Goal: Task Accomplishment & Management: Use online tool/utility

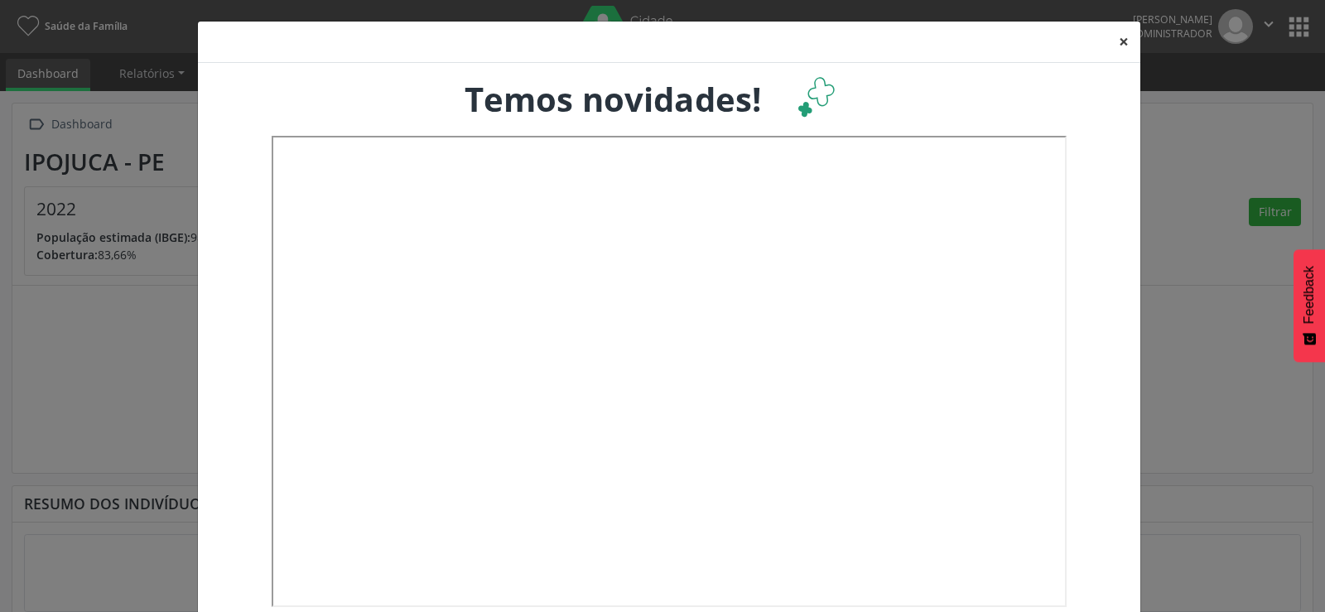
click at [1122, 43] on button "×" at bounding box center [1123, 42] width 33 height 41
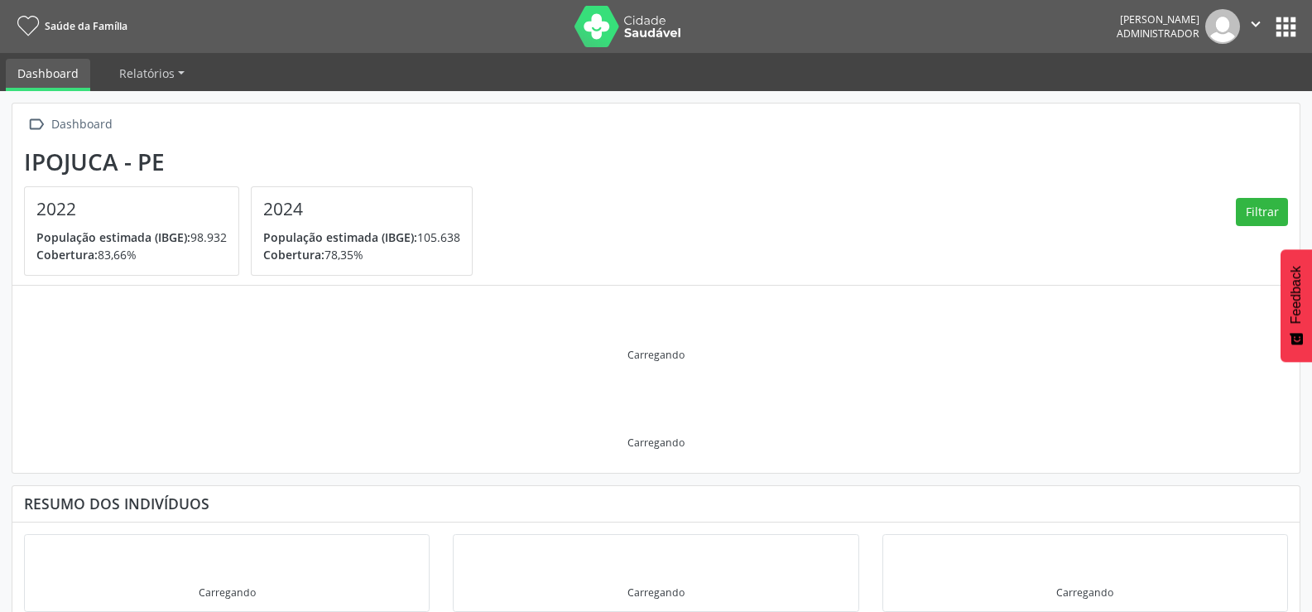
click at [1286, 28] on button "apps" at bounding box center [1286, 26] width 29 height 29
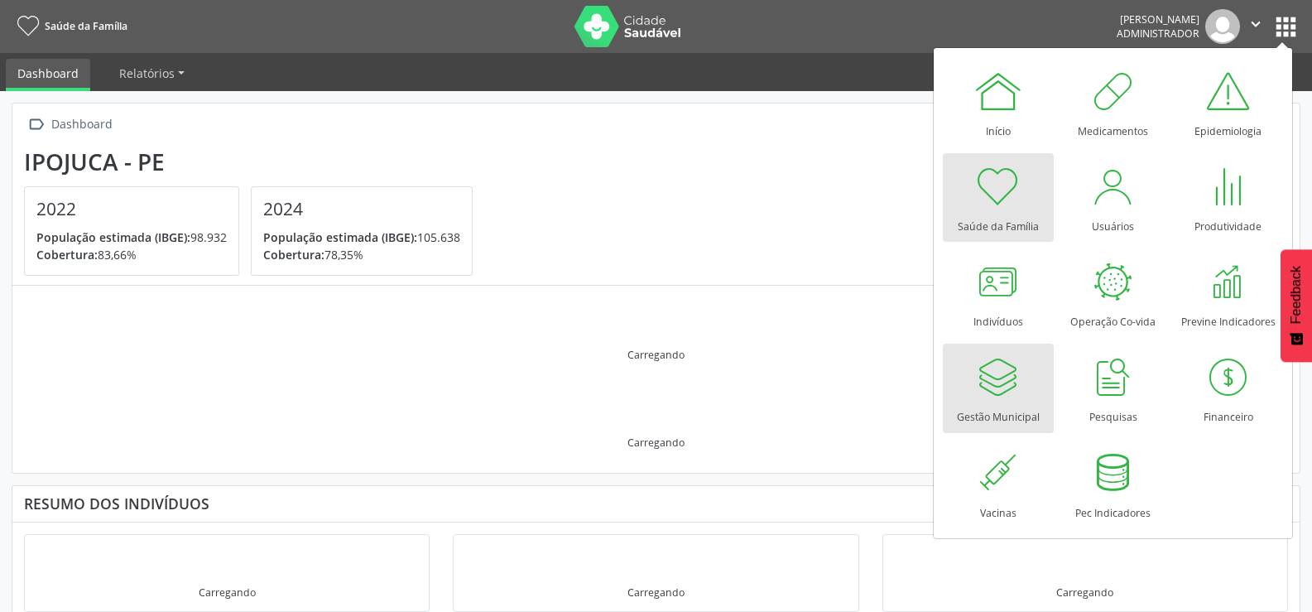
click at [1008, 375] on div at bounding box center [999, 377] width 50 height 50
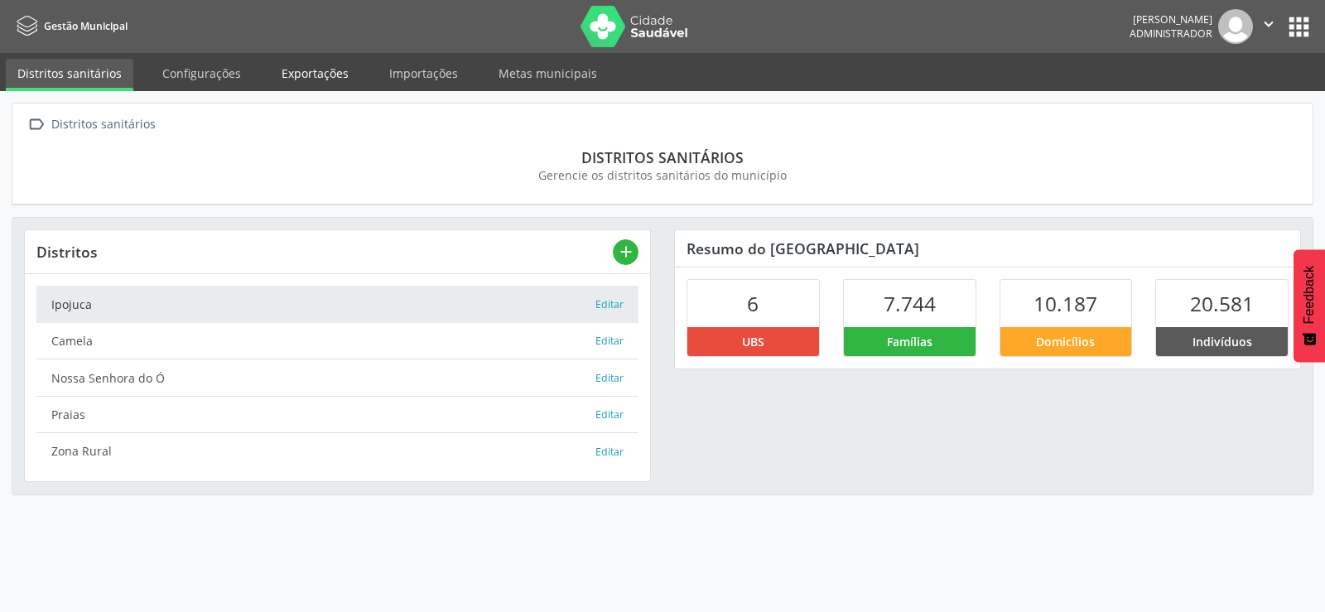
click at [294, 76] on link "Exportações" at bounding box center [315, 73] width 90 height 29
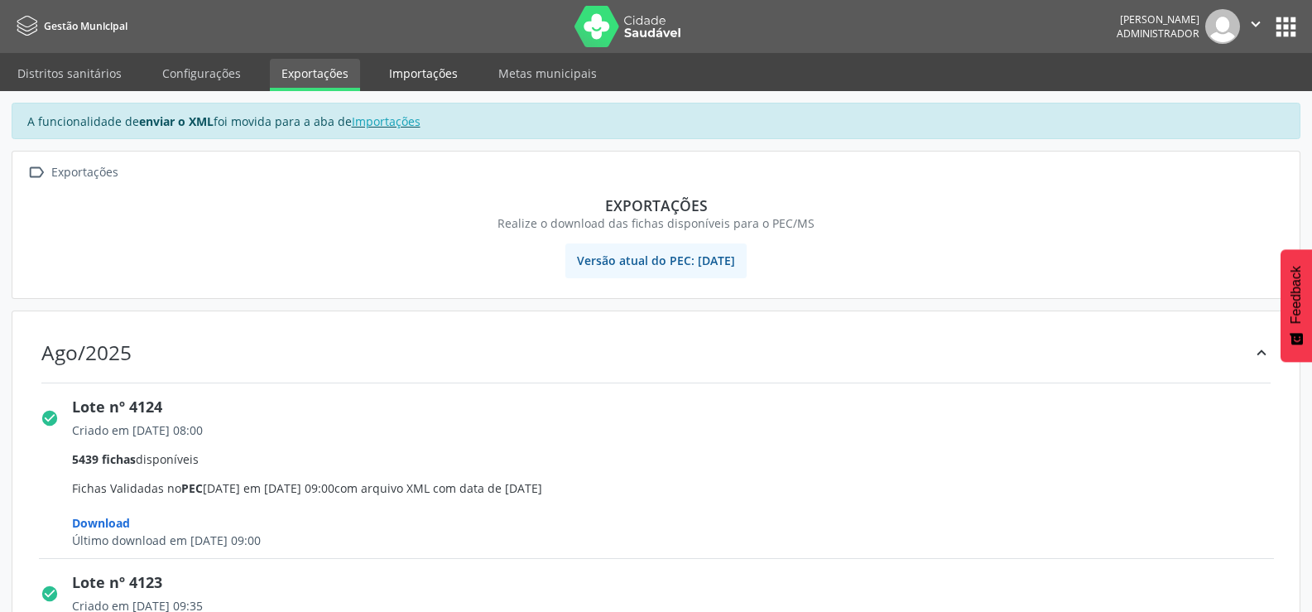
click at [425, 70] on link "Importações" at bounding box center [424, 73] width 92 height 29
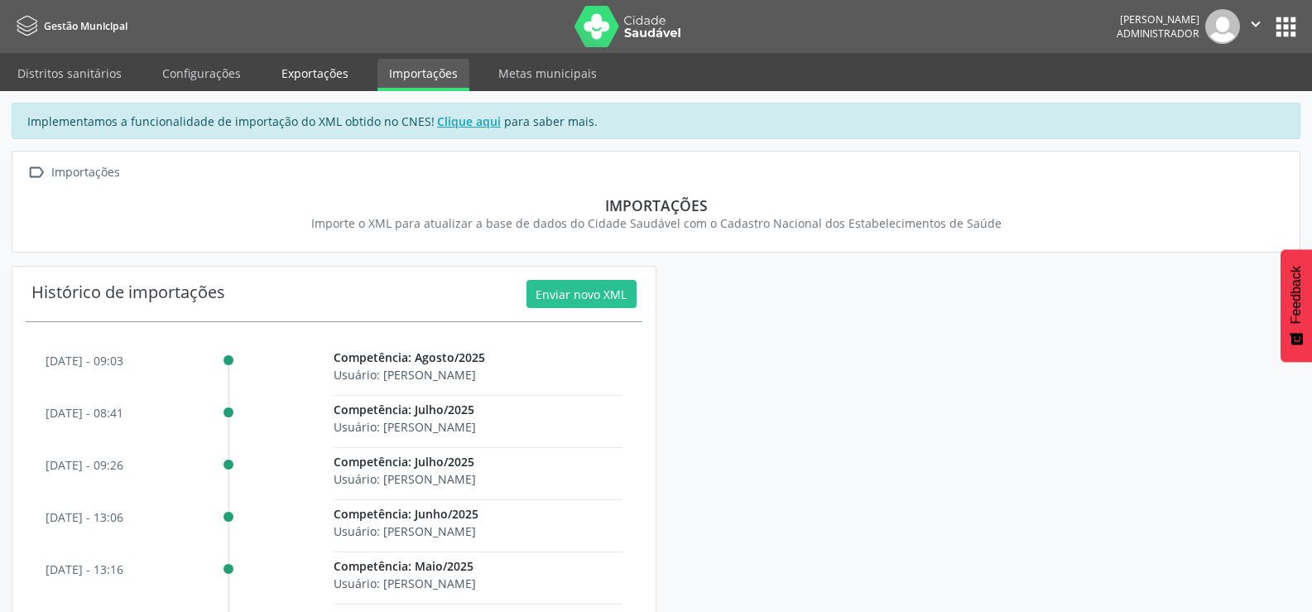
click at [293, 72] on link "Exportações" at bounding box center [315, 73] width 90 height 29
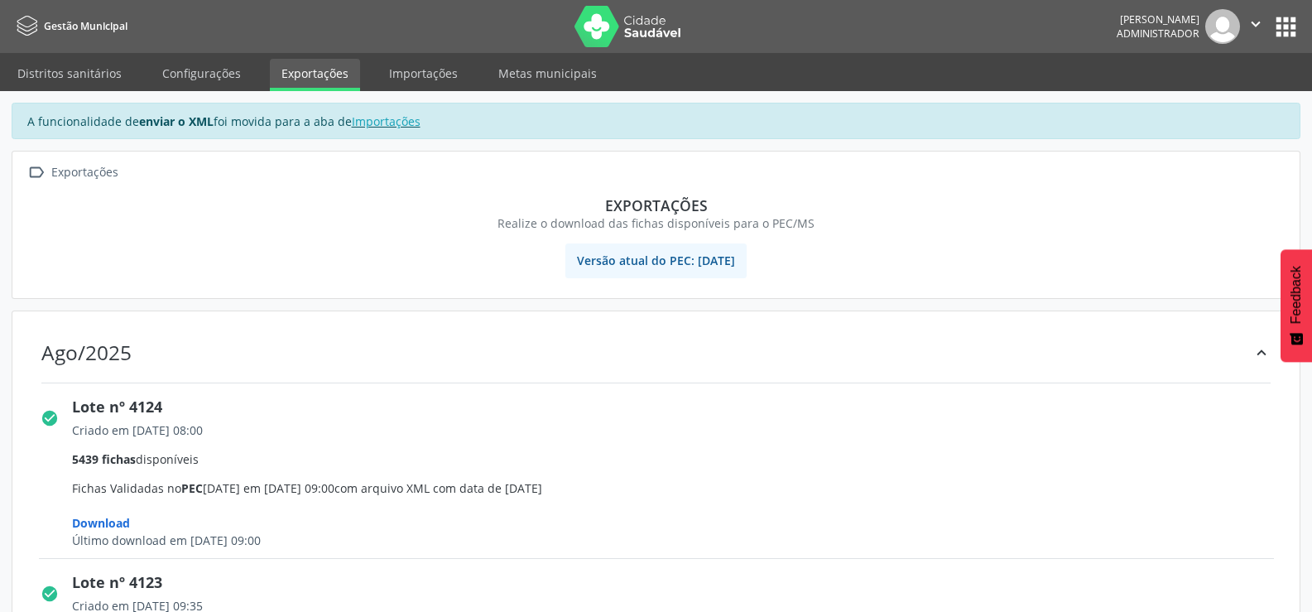
click at [1284, 17] on button "apps" at bounding box center [1286, 26] width 29 height 29
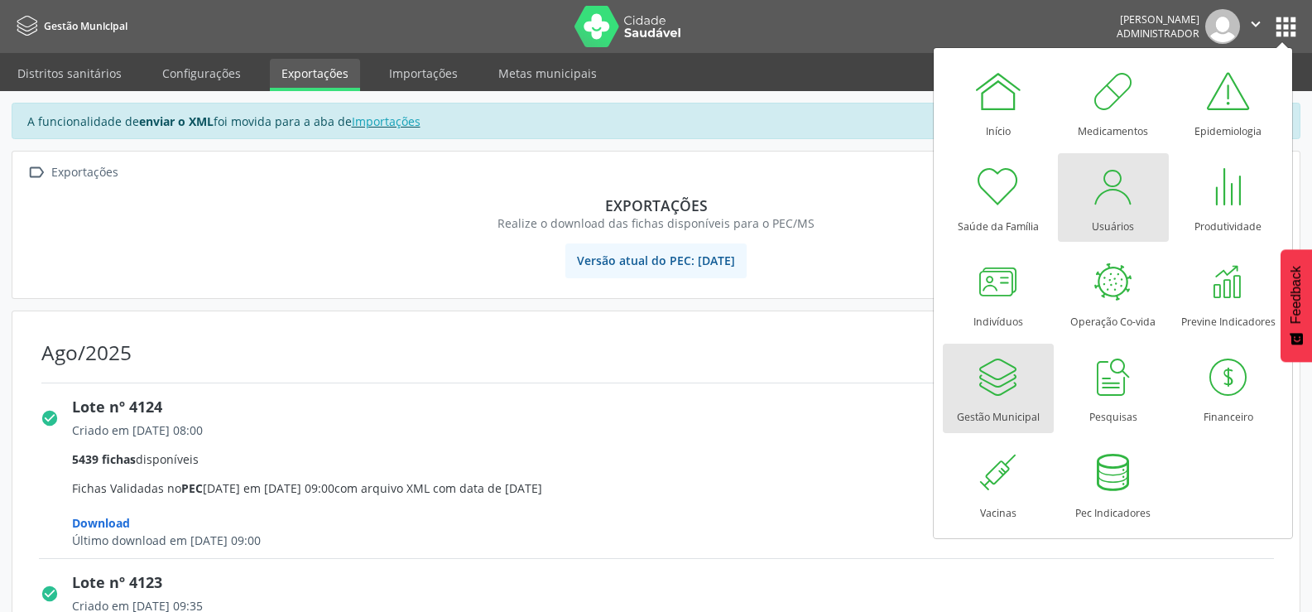
click at [1104, 190] on div at bounding box center [1114, 186] width 50 height 50
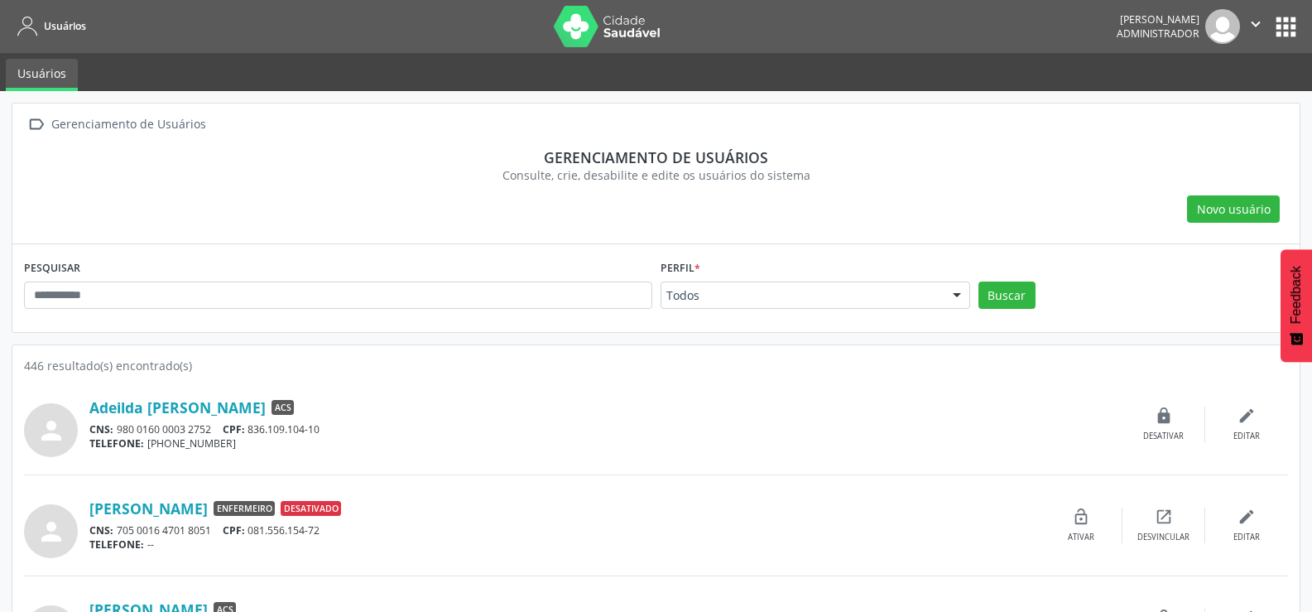
click at [1284, 28] on button "apps" at bounding box center [1286, 26] width 29 height 29
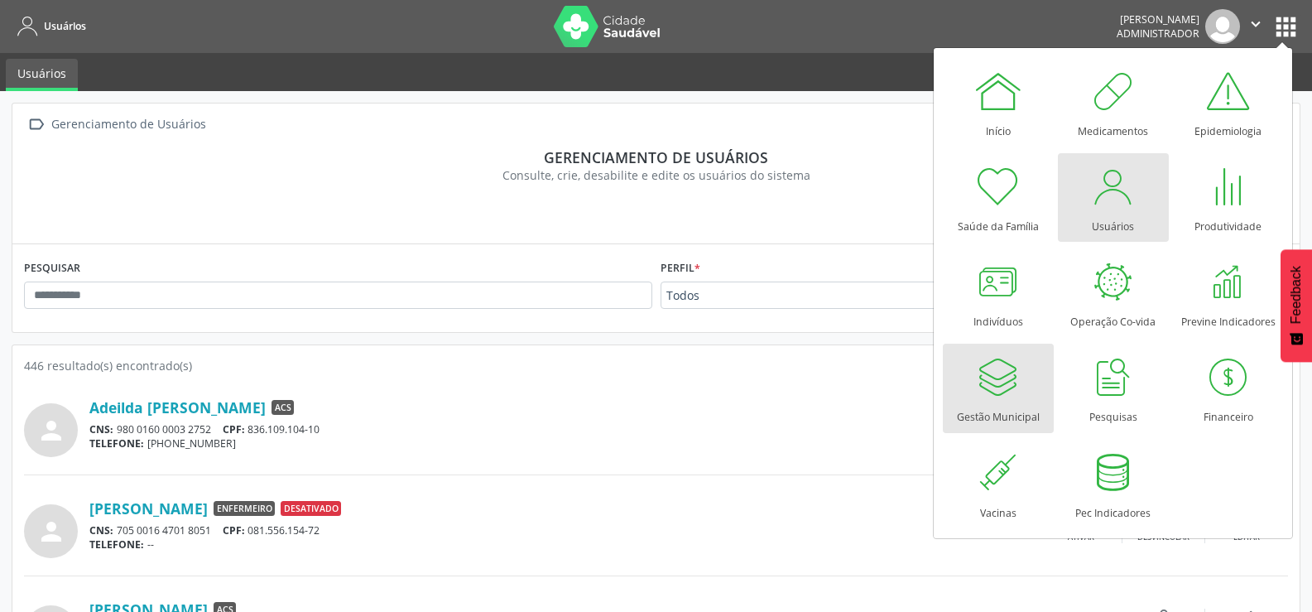
click at [988, 385] on div at bounding box center [999, 377] width 50 height 50
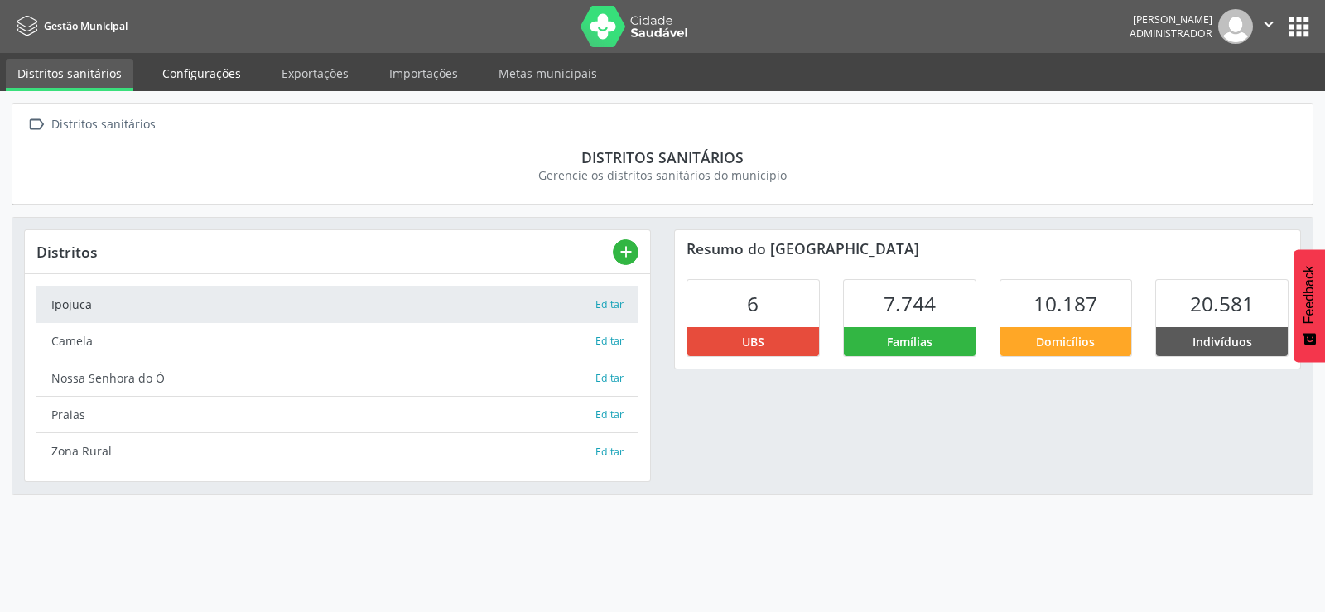
click at [185, 69] on link "Configurações" at bounding box center [202, 73] width 102 height 29
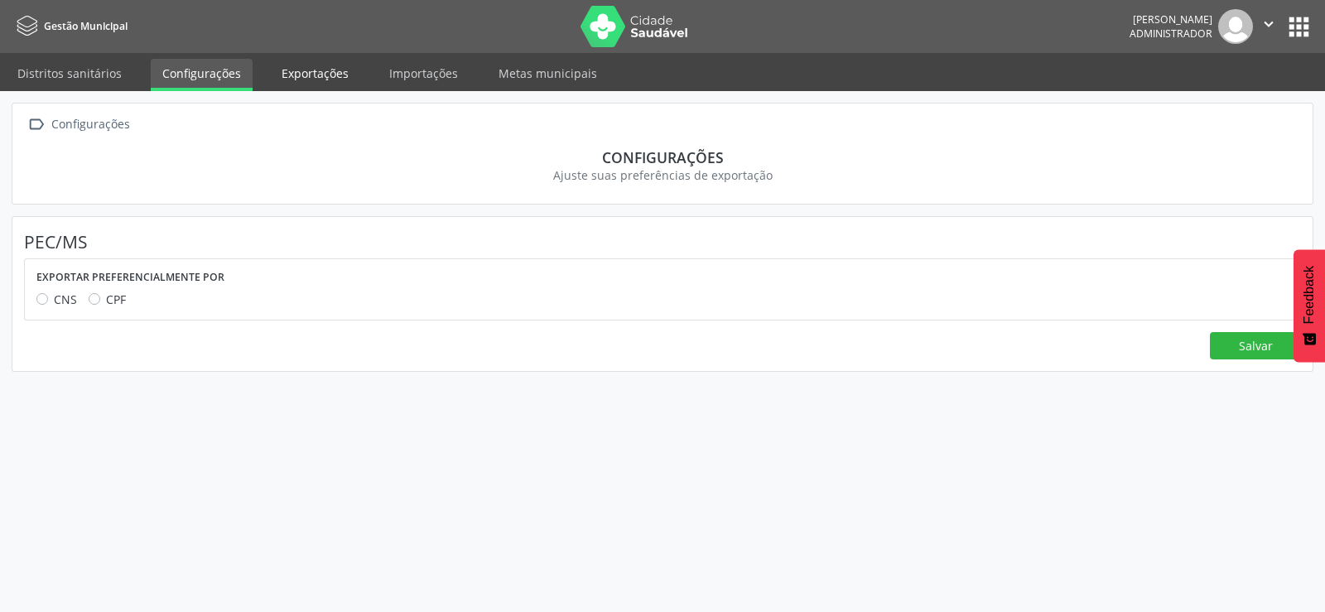
click at [306, 77] on link "Exportações" at bounding box center [315, 73] width 90 height 29
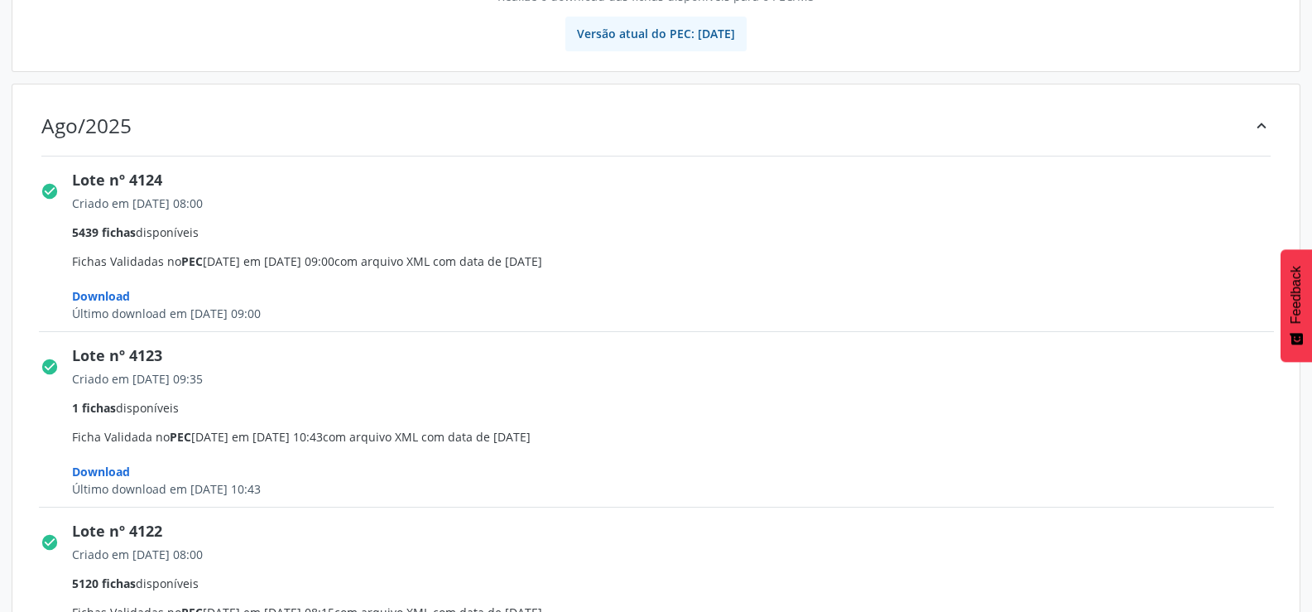
scroll to position [248, 0]
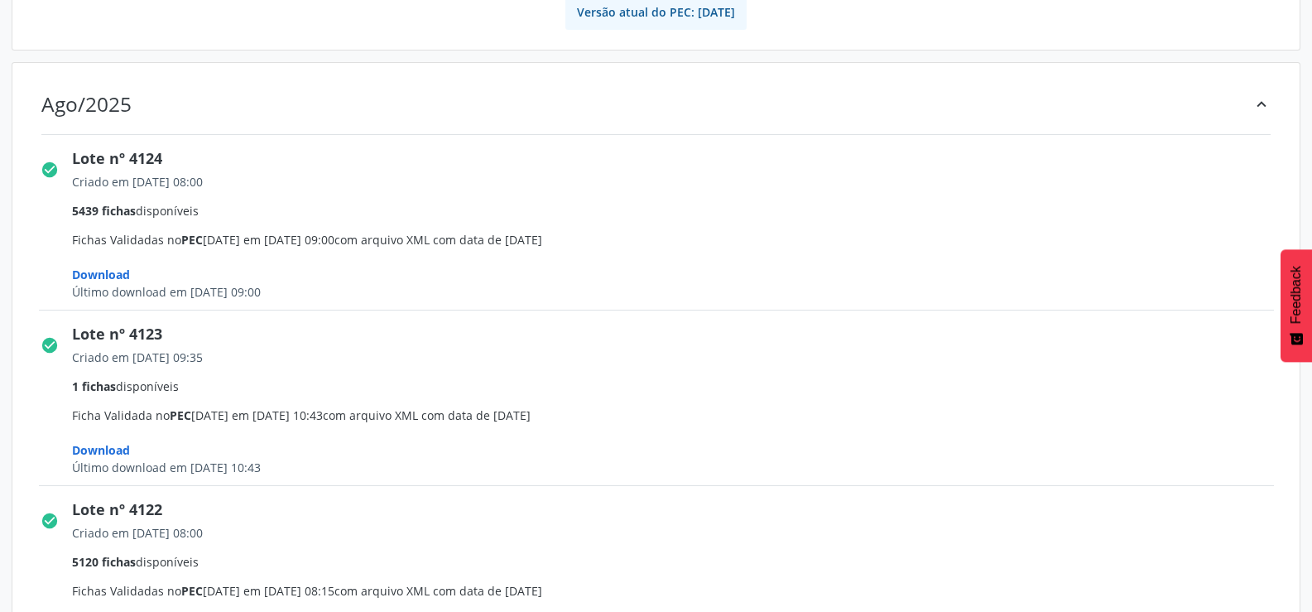
click at [80, 273] on span "Download" at bounding box center [101, 275] width 58 height 16
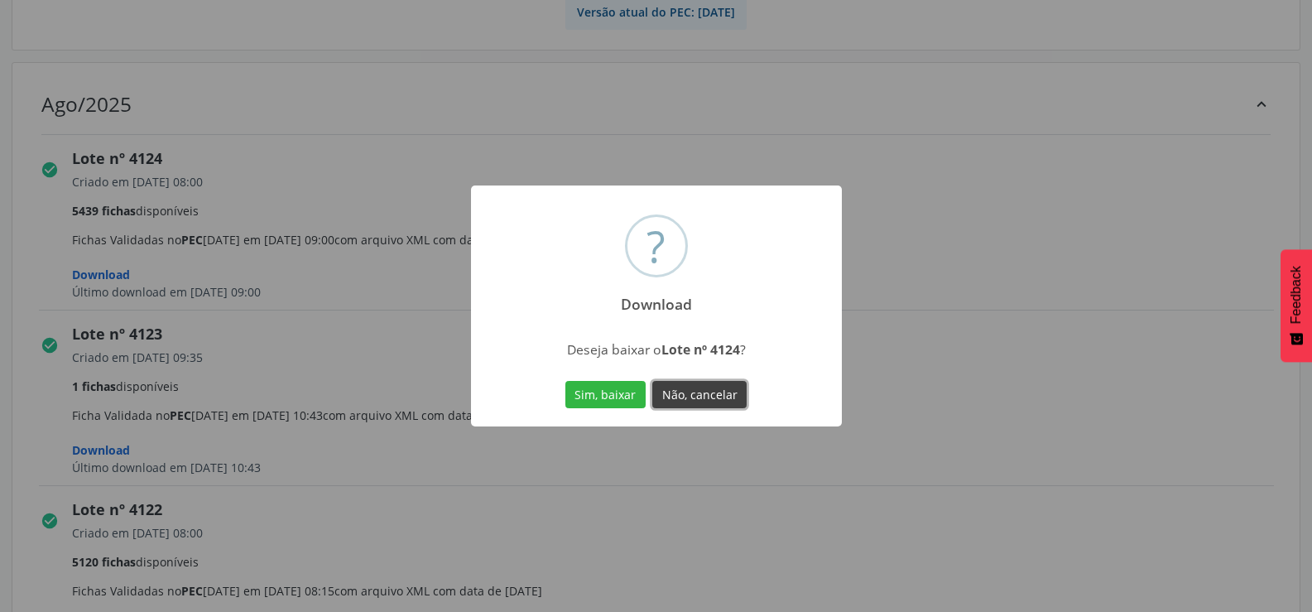
click at [700, 392] on button "Não, cancelar" at bounding box center [699, 395] width 94 height 28
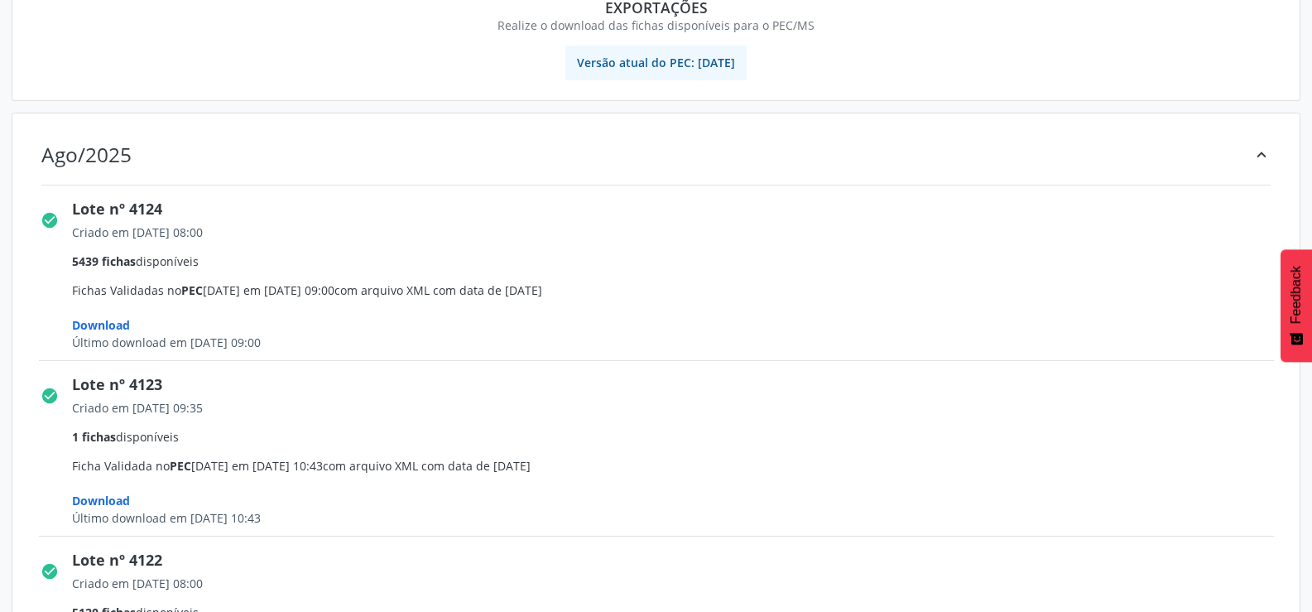
scroll to position [83, 0]
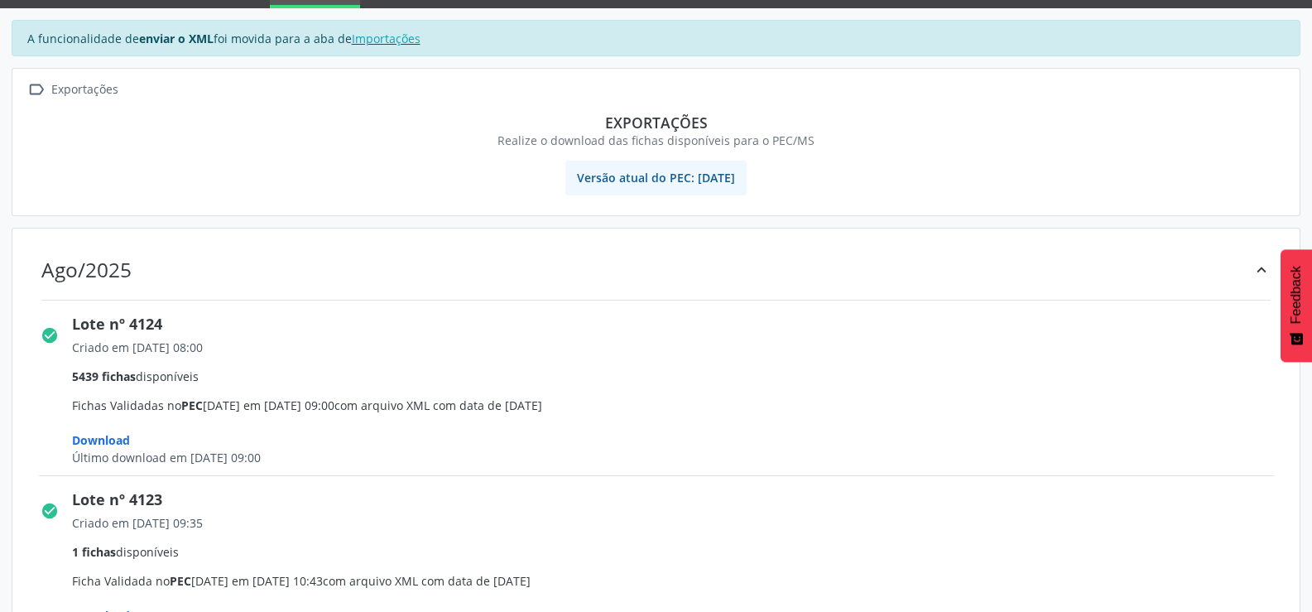
click at [84, 84] on div "Exportações" at bounding box center [84, 90] width 73 height 24
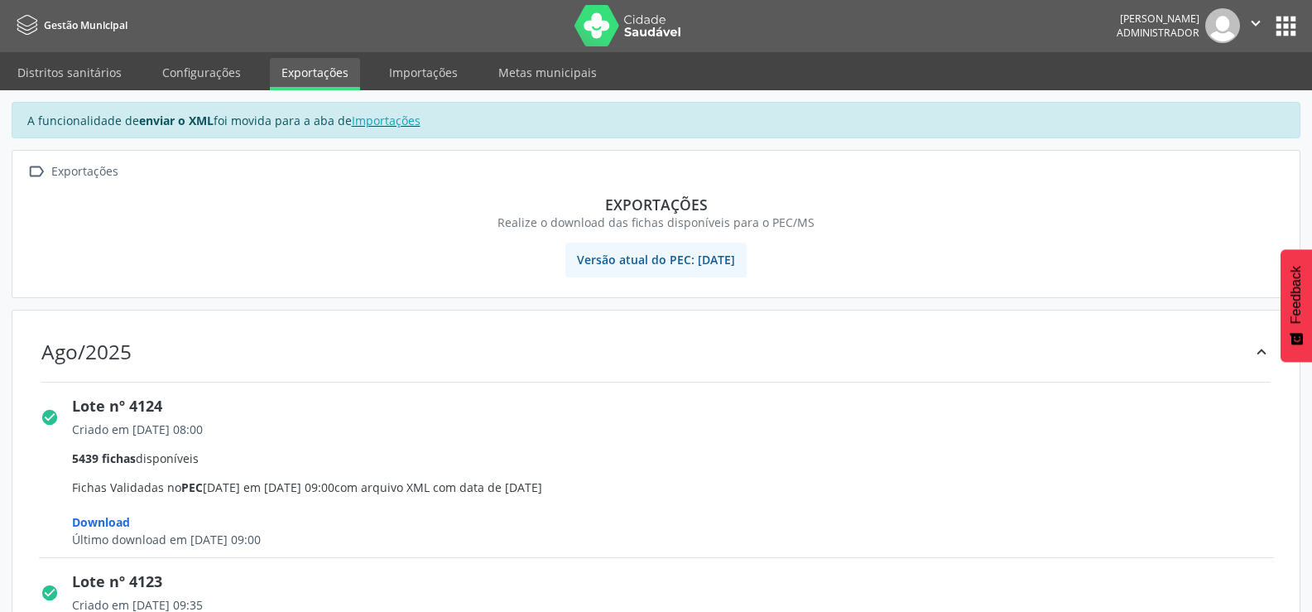
scroll to position [0, 0]
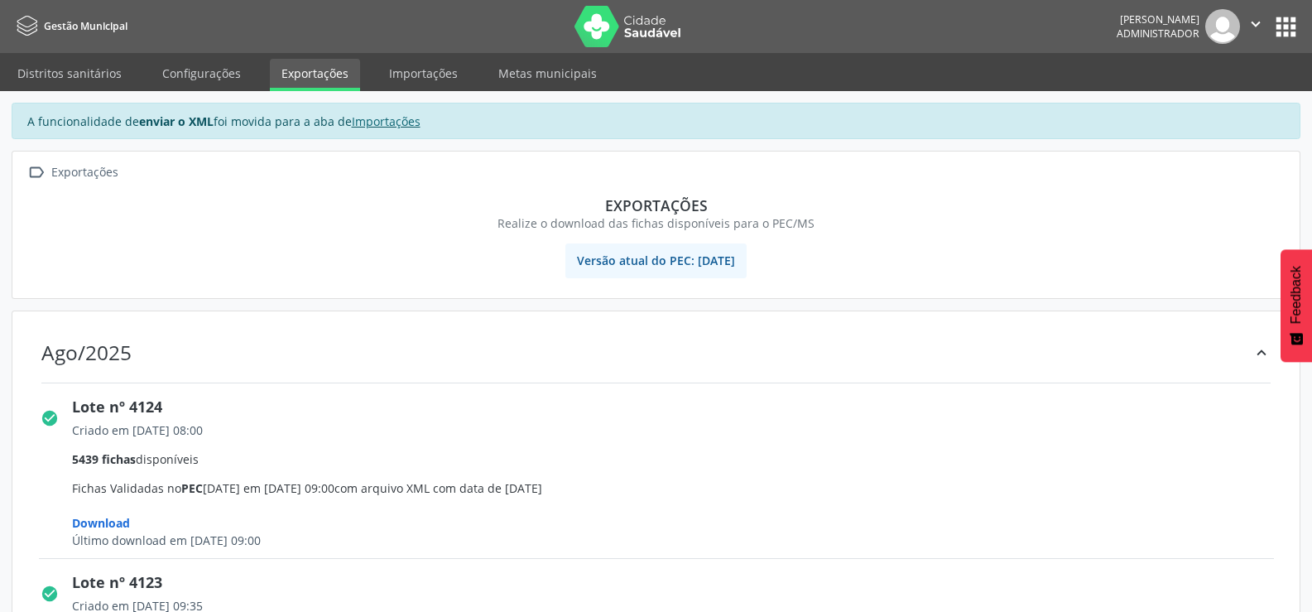
click at [387, 118] on link "Importações" at bounding box center [386, 121] width 69 height 16
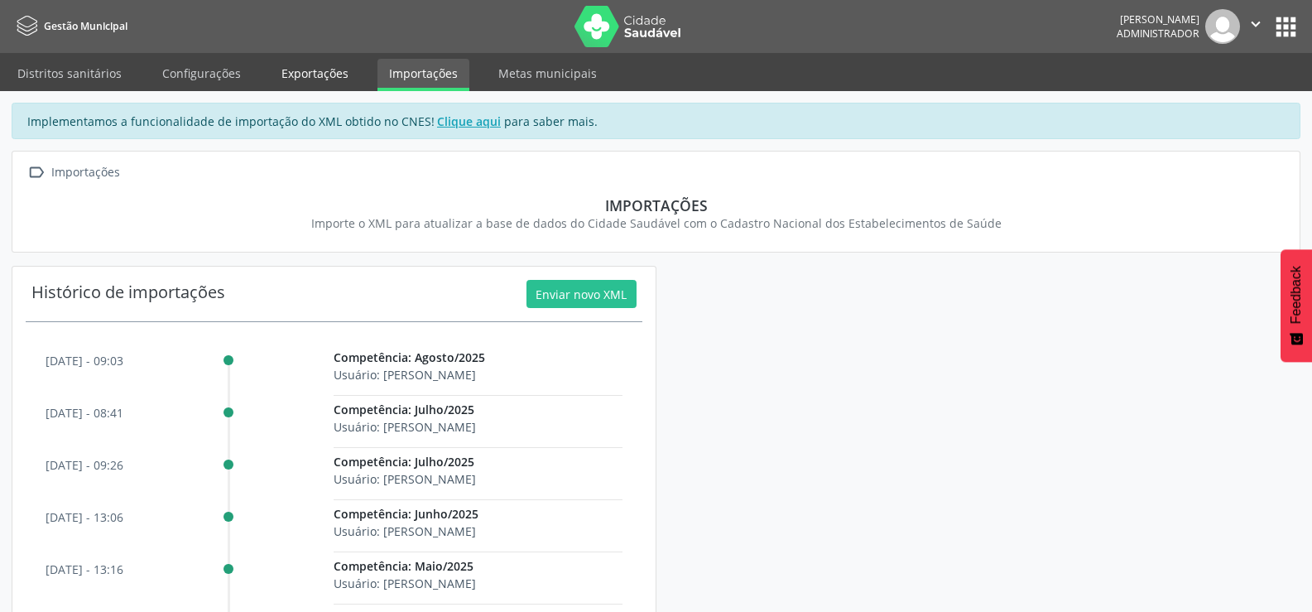
click at [321, 75] on link "Exportações" at bounding box center [315, 73] width 90 height 29
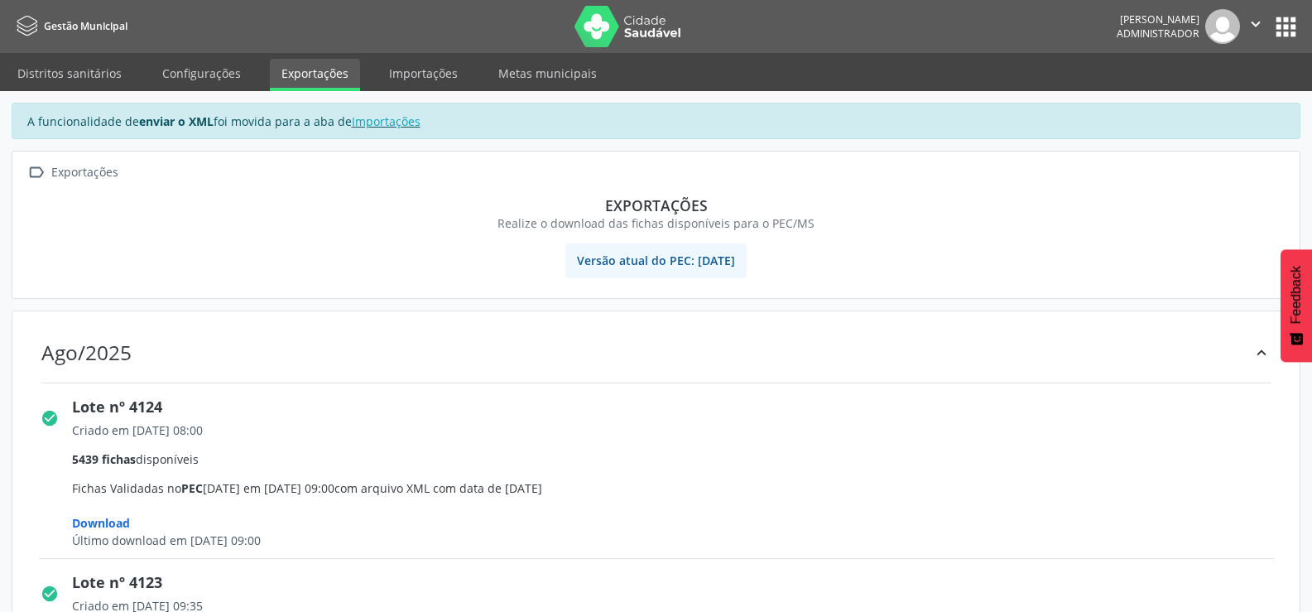
click at [71, 18] on link "Gestão Municipal" at bounding box center [70, 25] width 116 height 27
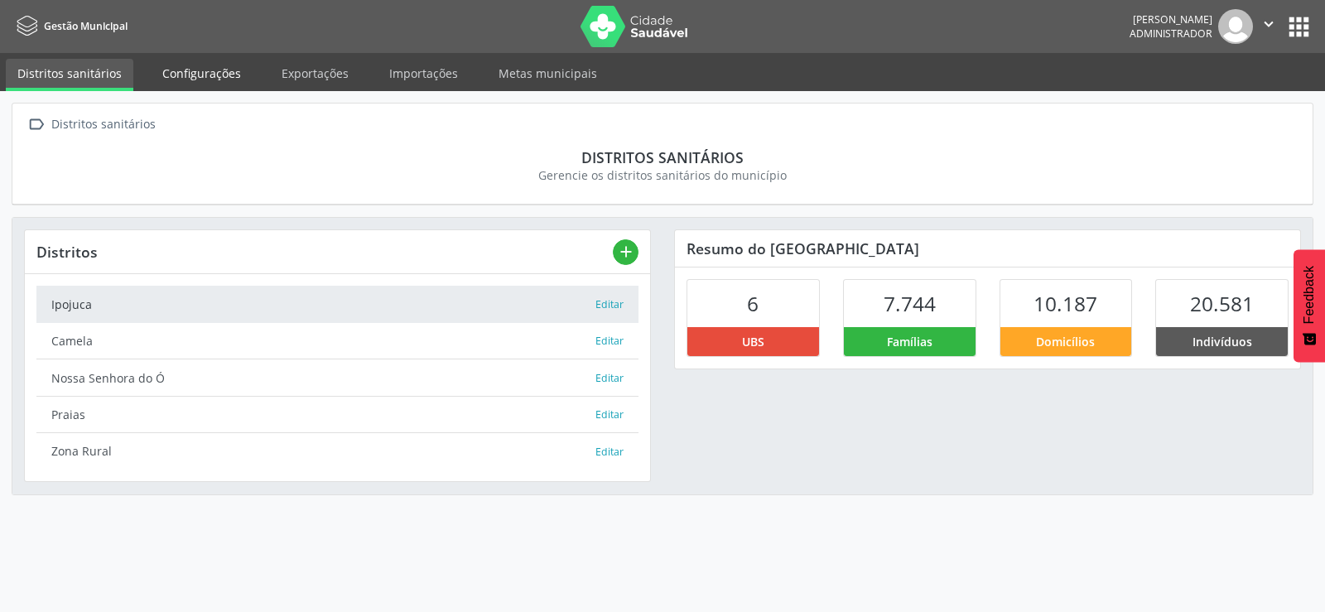
click at [217, 65] on link "Configurações" at bounding box center [202, 73] width 102 height 29
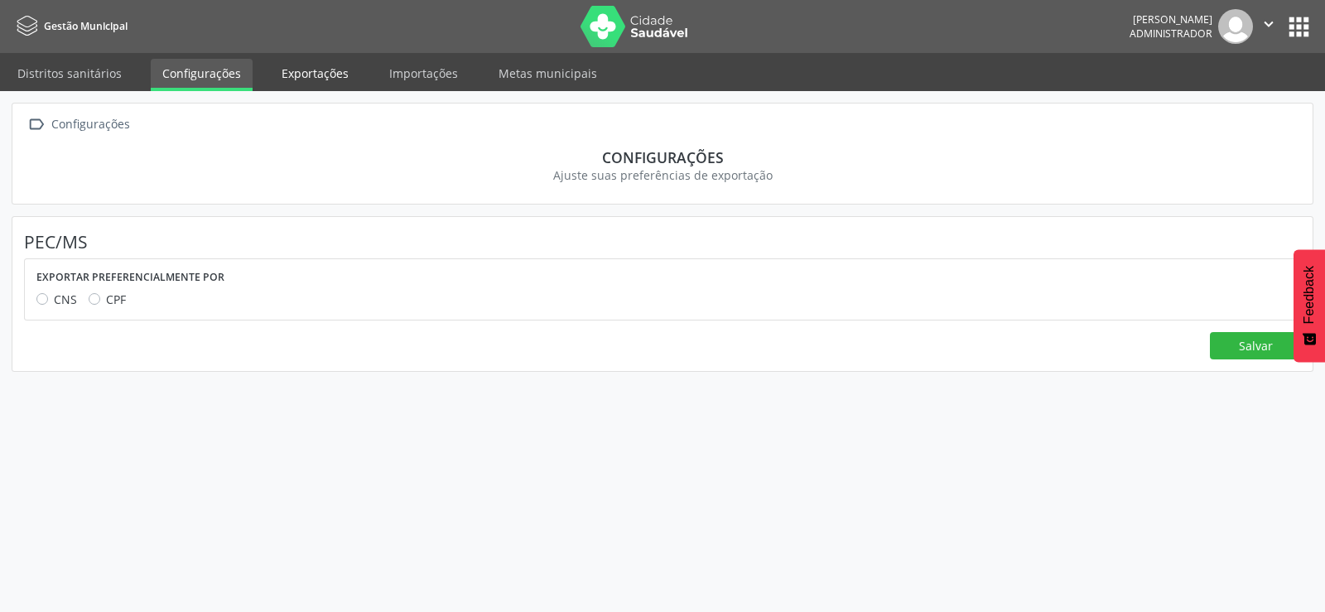
click at [342, 81] on link "Exportações" at bounding box center [315, 73] width 90 height 29
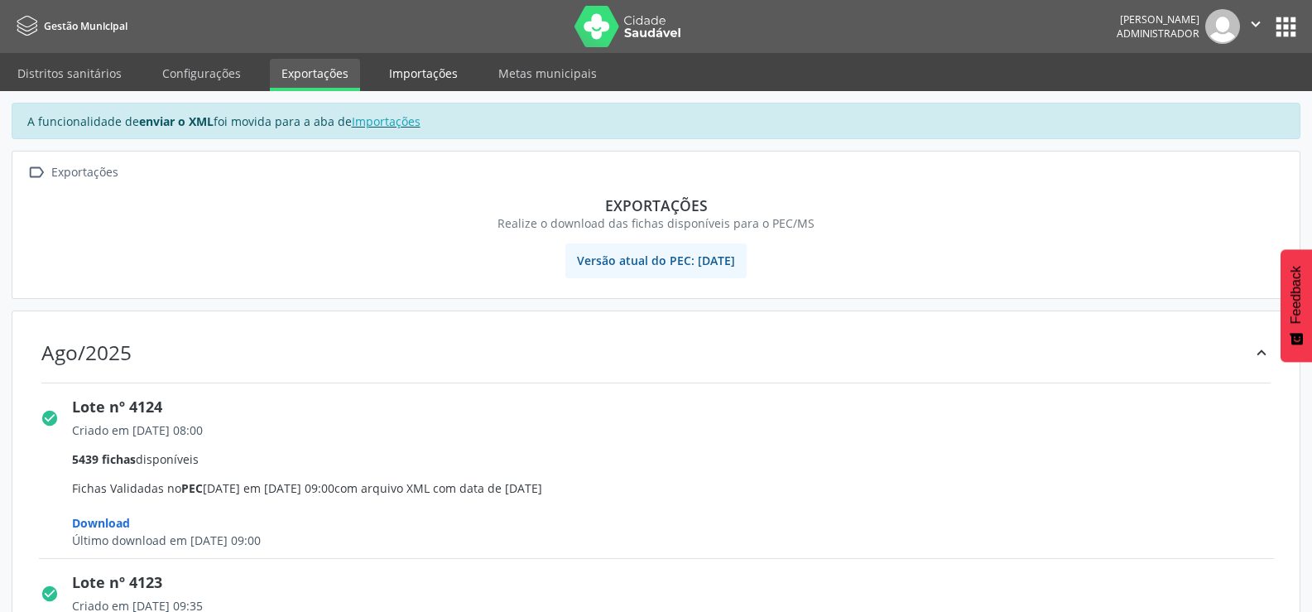
click at [427, 72] on link "Importações" at bounding box center [424, 73] width 92 height 29
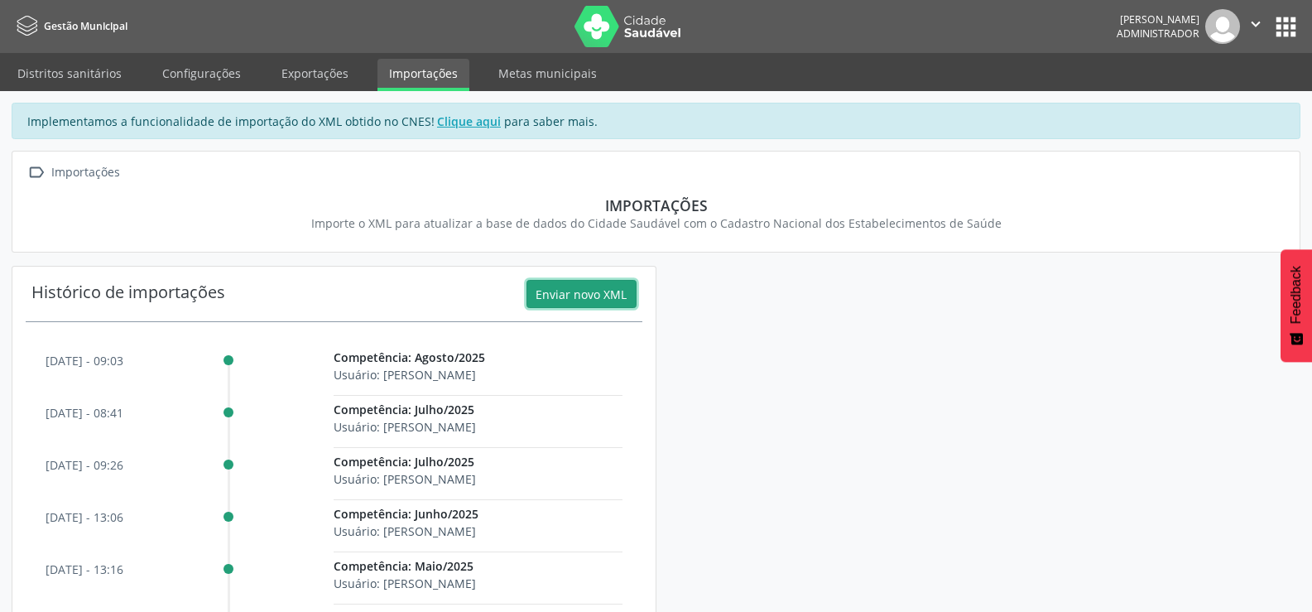
click at [588, 295] on button "Enviar novo XML" at bounding box center [582, 294] width 110 height 28
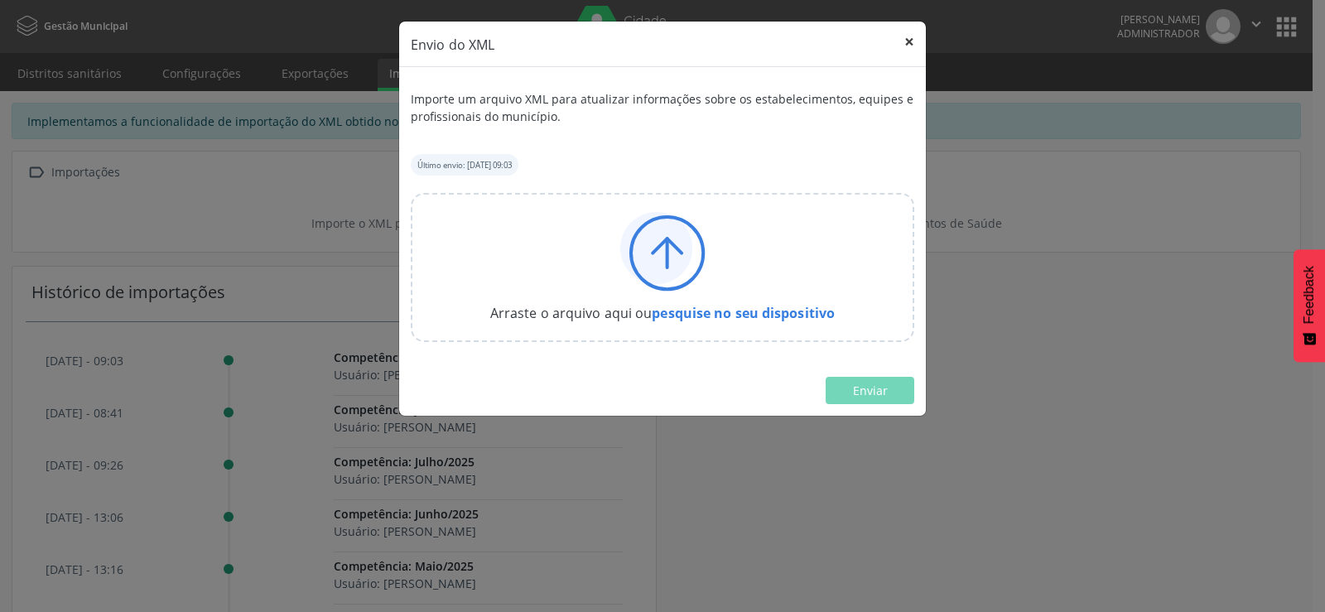
click at [907, 44] on button "×" at bounding box center [908, 42] width 33 height 41
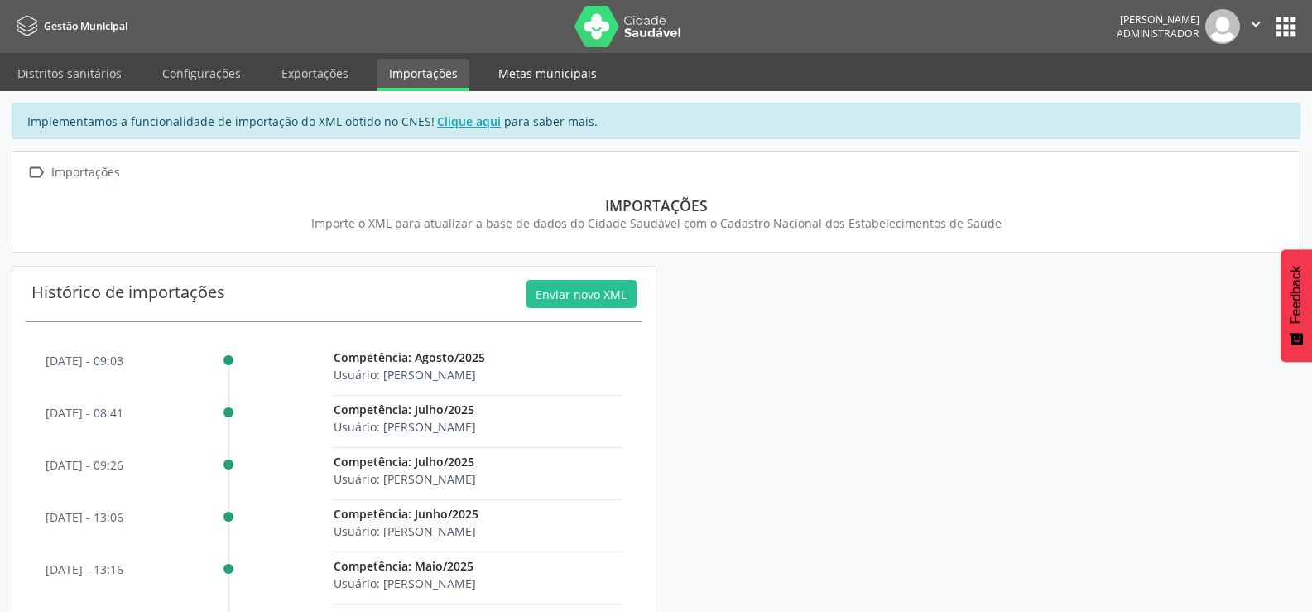
click at [525, 69] on link "Metas municipais" at bounding box center [548, 73] width 122 height 29
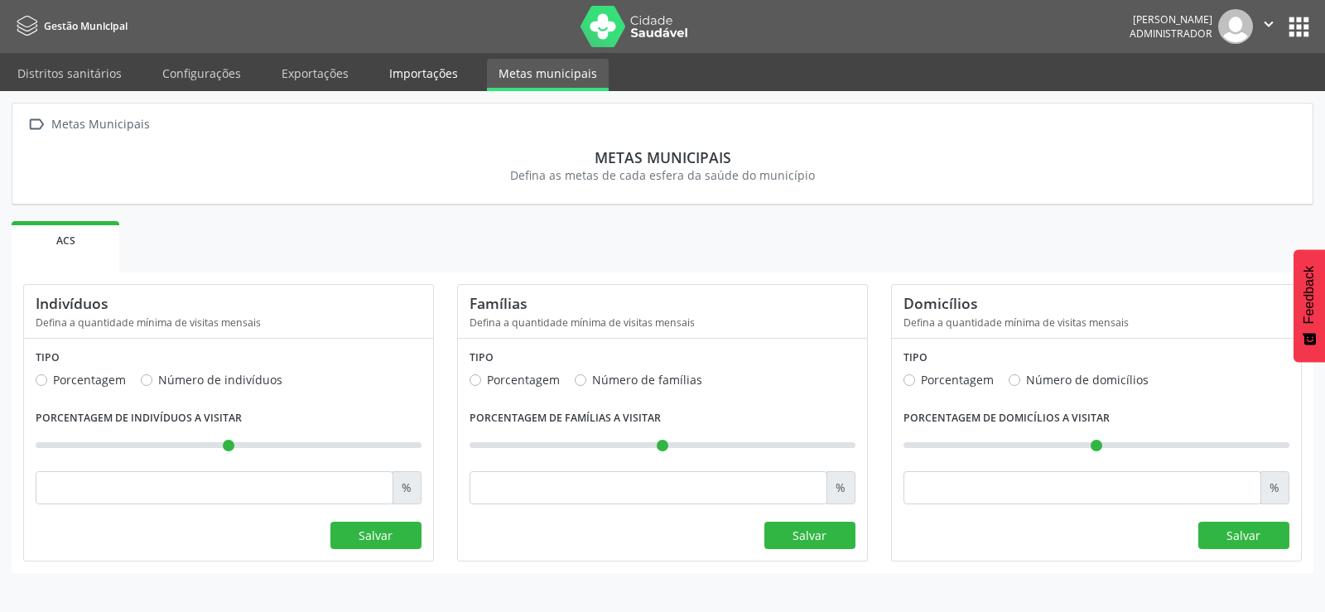
click at [401, 71] on link "Importações" at bounding box center [424, 73] width 92 height 29
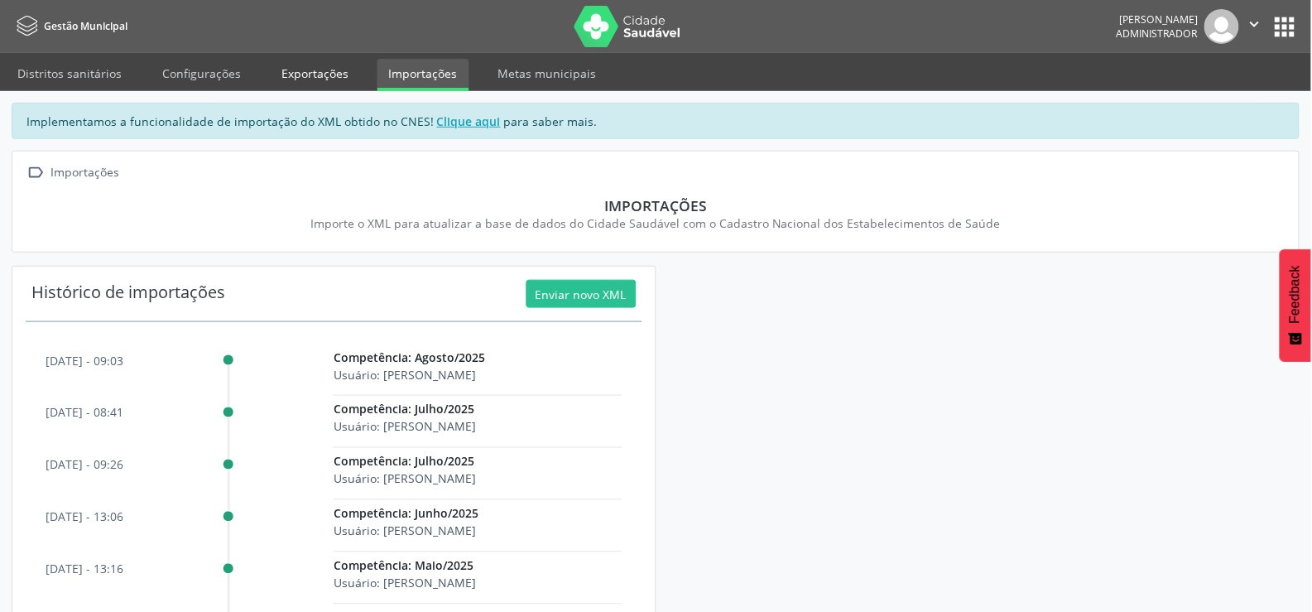
click at [329, 75] on link "Exportações" at bounding box center [315, 73] width 90 height 29
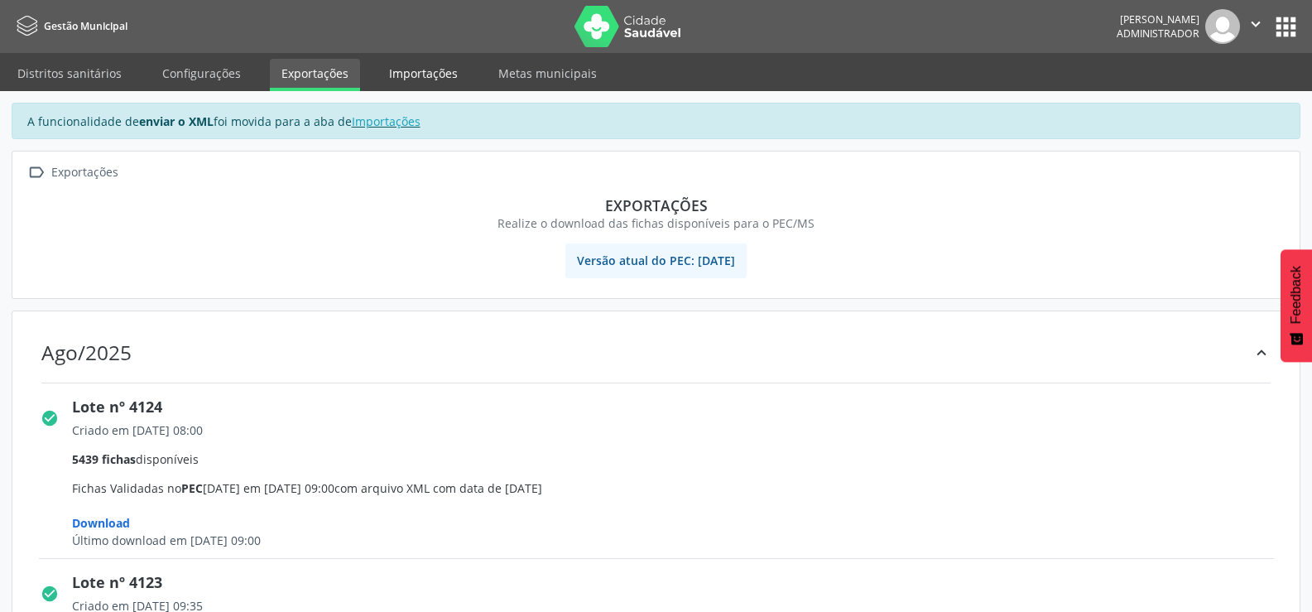
click at [415, 65] on link "Importações" at bounding box center [424, 73] width 92 height 29
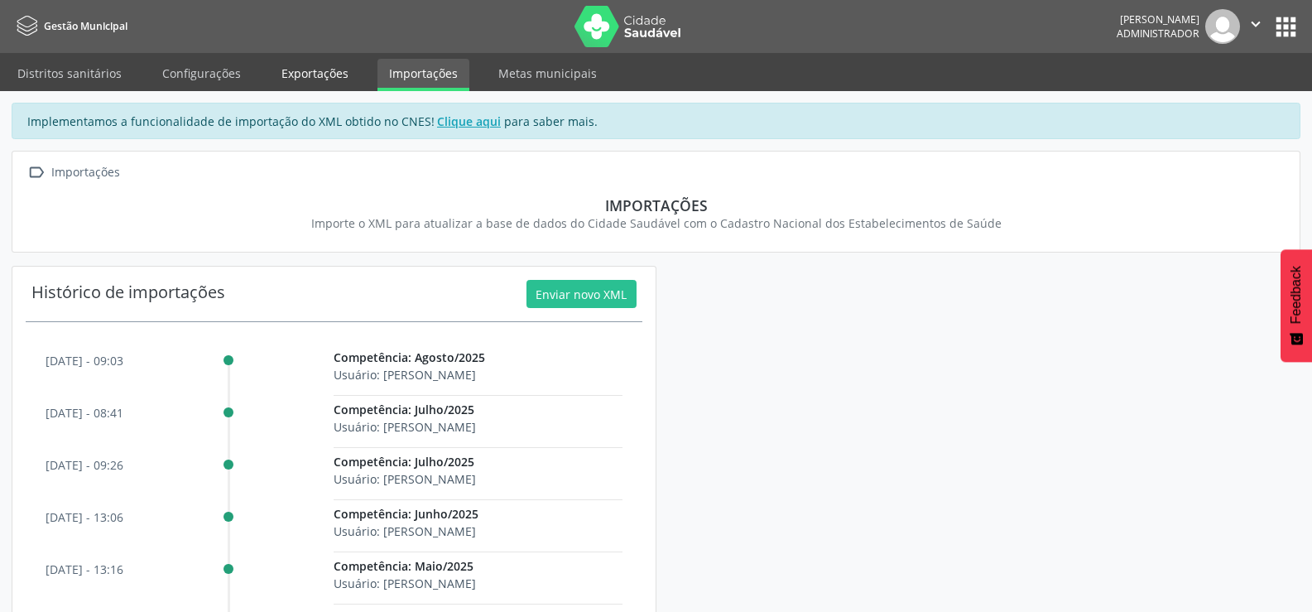
click at [309, 65] on link "Exportações" at bounding box center [315, 73] width 90 height 29
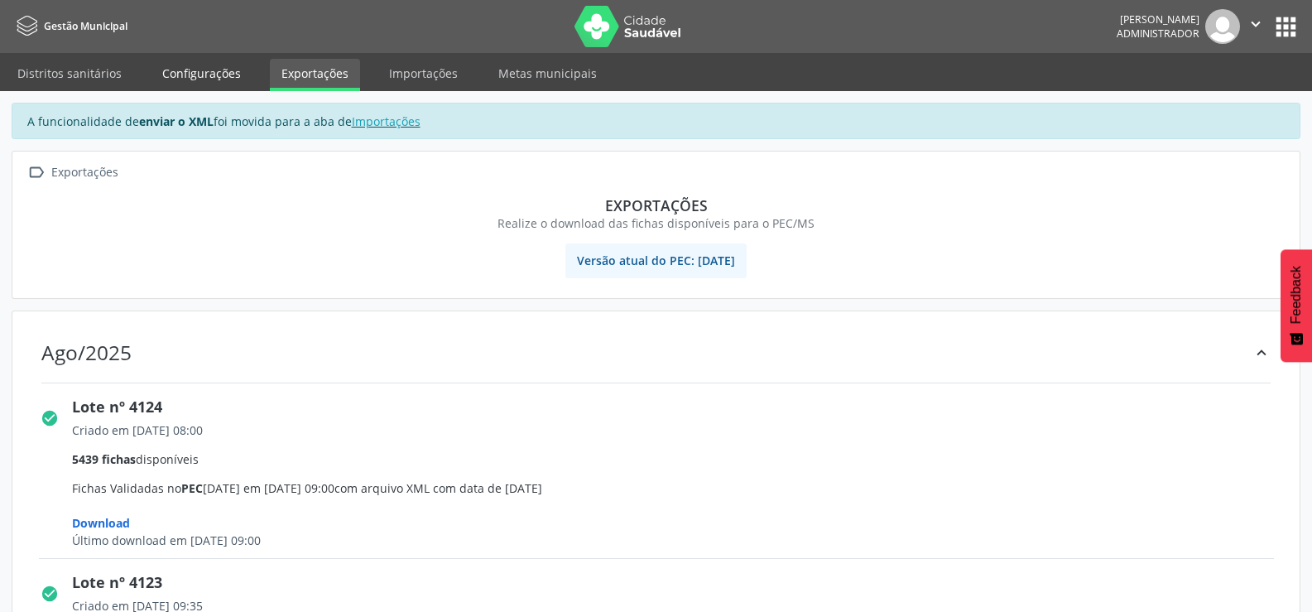
click at [210, 65] on link "Configurações" at bounding box center [202, 73] width 102 height 29
